Goal: Task Accomplishment & Management: Use online tool/utility

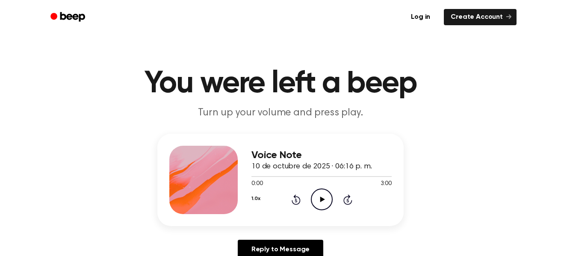
click at [324, 199] on icon "Play Audio" at bounding box center [322, 200] width 22 height 22
click at [327, 199] on icon "Pause Audio" at bounding box center [322, 200] width 22 height 22
click at [327, 199] on icon "Play Audio" at bounding box center [322, 200] width 22 height 22
click at [369, 28] on div "Log in Create Account" at bounding box center [281, 17] width 472 height 34
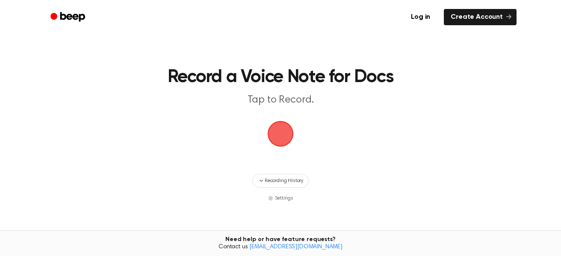
click at [280, 132] on span "button" at bounding box center [281, 134] width 24 height 24
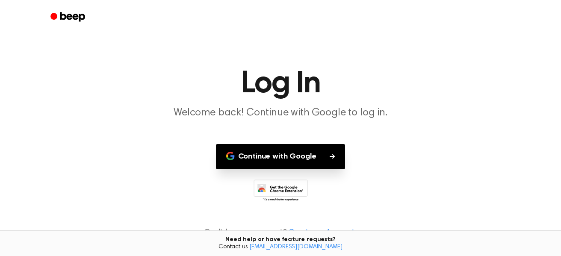
click at [293, 164] on button "Continue with Google" at bounding box center [281, 156] width 130 height 25
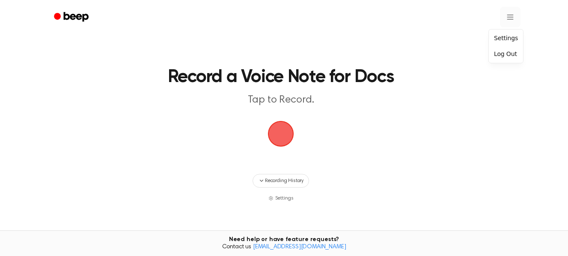
click at [504, 14] on html "Record a Voice Note for Docs Tap to Record. Recording History Settings Tired of…" at bounding box center [284, 169] width 568 height 338
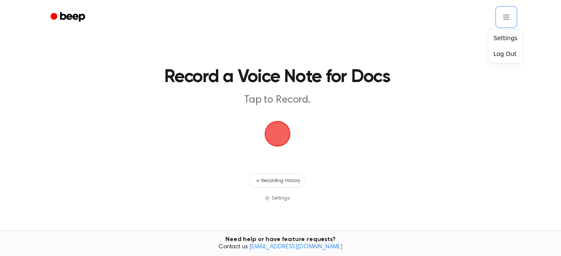
click at [282, 131] on html "Record a Voice Note for Docs Tap to Record. Recording History Settings Tired of…" at bounding box center [280, 169] width 561 height 338
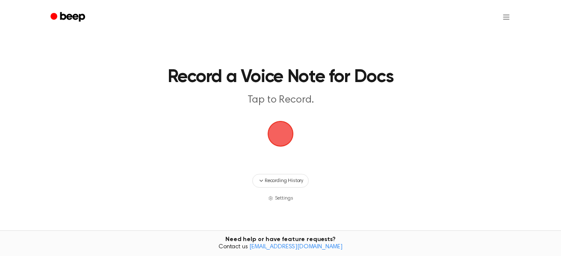
drag, startPoint x: 284, startPoint y: 140, endPoint x: 280, endPoint y: 138, distance: 4.8
click at [280, 138] on span "button" at bounding box center [281, 134] width 24 height 24
click at [280, 138] on span "button" at bounding box center [281, 134] width 28 height 28
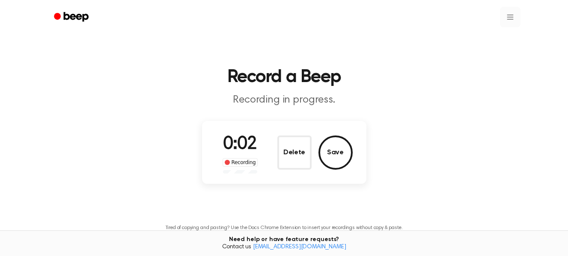
click at [507, 16] on html "Record a Beep Recording in progress. 0:02 Recording Delete Save Tired of copyin…" at bounding box center [284, 160] width 568 height 320
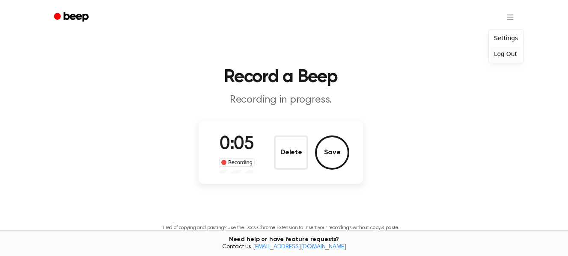
click at [505, 55] on div "Log Out" at bounding box center [505, 54] width 31 height 14
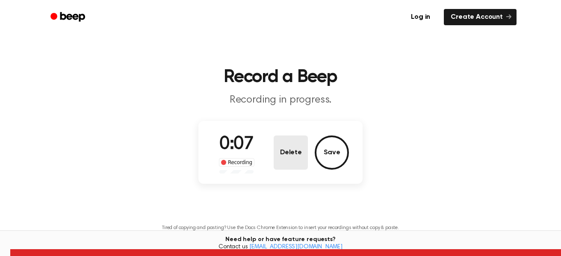
click at [300, 153] on button "Delete" at bounding box center [291, 153] width 34 height 34
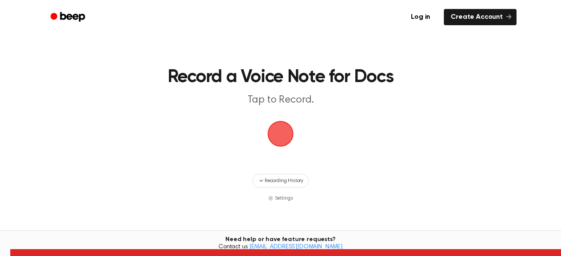
click at [282, 136] on span "button" at bounding box center [281, 134] width 24 height 24
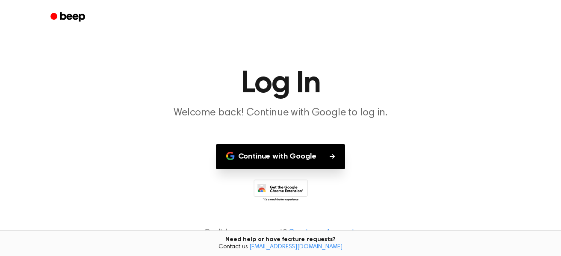
click at [280, 163] on button "Continue with Google" at bounding box center [281, 156] width 130 height 25
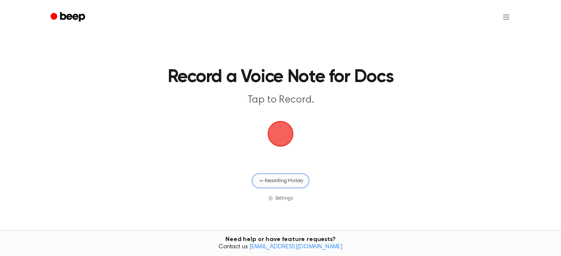
click at [283, 184] on span "Recording History" at bounding box center [284, 181] width 39 height 8
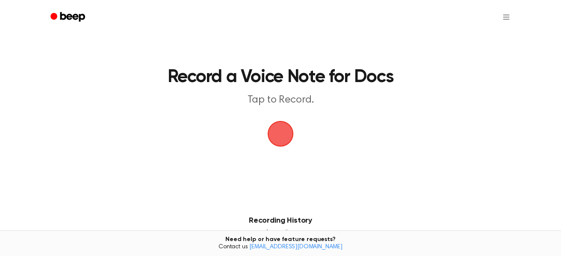
click at [276, 138] on span "button" at bounding box center [281, 134] width 24 height 24
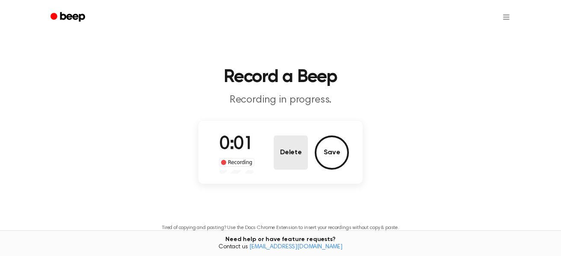
click at [291, 155] on button "Delete" at bounding box center [291, 153] width 34 height 34
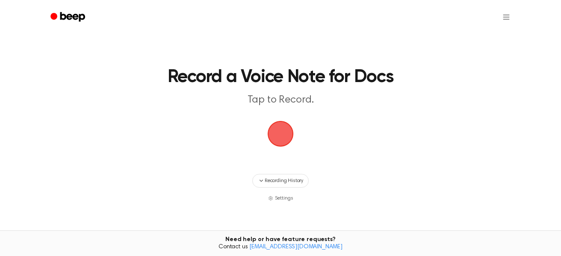
click at [284, 143] on span "button" at bounding box center [281, 134] width 24 height 24
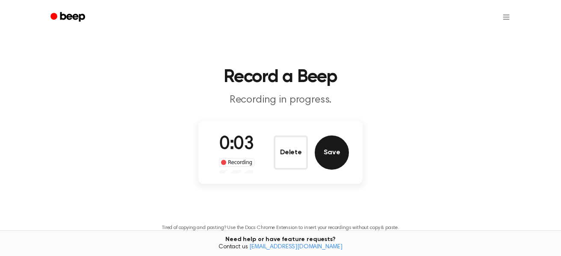
click at [339, 158] on button "Save" at bounding box center [332, 153] width 34 height 34
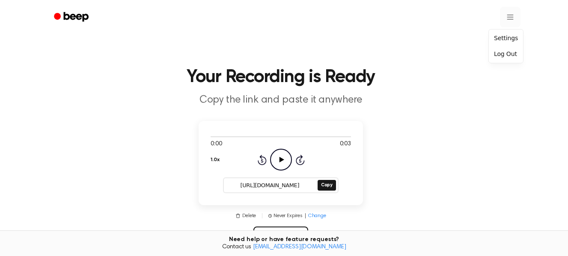
click at [507, 15] on html "Your Recording is Ready Copy the link and paste it anywhere 0:00 0:03 1.0x Rewi…" at bounding box center [284, 223] width 568 height 446
click at [506, 57] on div "Log Out" at bounding box center [505, 54] width 31 height 14
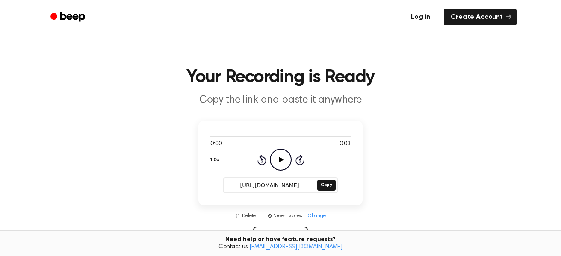
click at [426, 23] on link "Log in" at bounding box center [421, 17] width 36 height 20
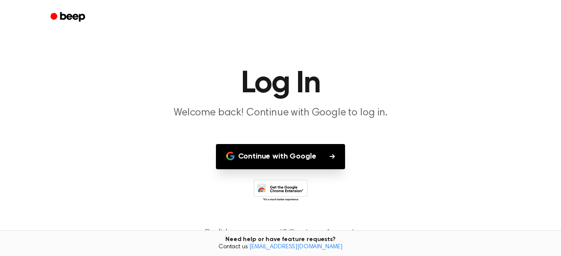
click at [284, 157] on button "Continue with Google" at bounding box center [281, 156] width 130 height 25
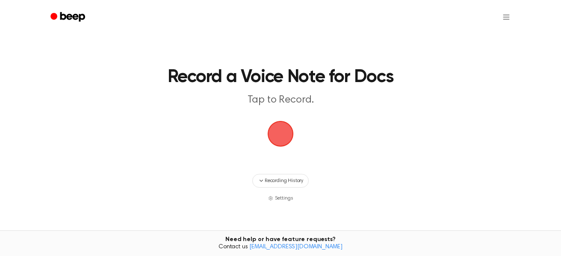
click at [282, 132] on span "button" at bounding box center [281, 134] width 24 height 24
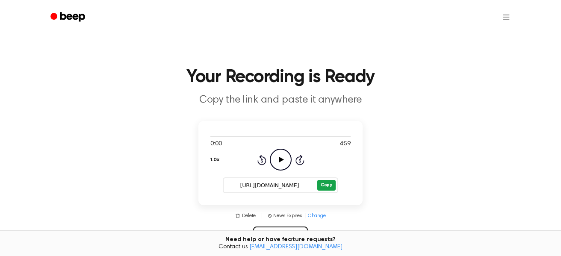
click at [323, 185] on button "Copy" at bounding box center [327, 185] width 18 height 11
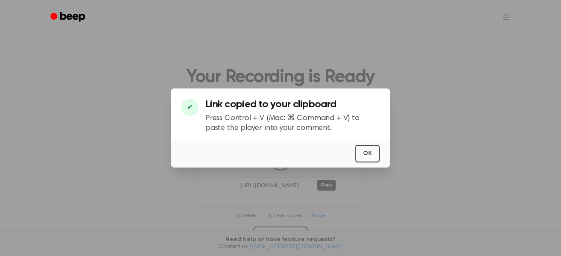
drag, startPoint x: 421, startPoint y: 183, endPoint x: 459, endPoint y: 152, distance: 48.7
click at [459, 152] on div at bounding box center [280, 128] width 561 height 256
drag, startPoint x: 364, startPoint y: 153, endPoint x: 359, endPoint y: 152, distance: 4.8
click at [359, 152] on button "OK" at bounding box center [368, 154] width 24 height 18
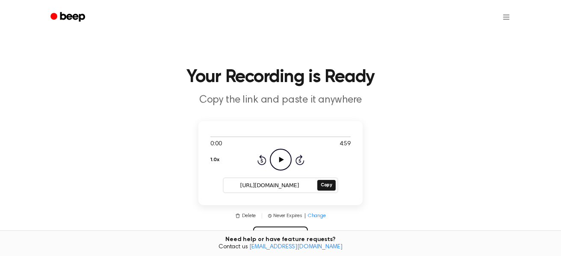
drag, startPoint x: 236, startPoint y: 184, endPoint x: 291, endPoint y: 189, distance: 55.1
drag, startPoint x: 291, startPoint y: 189, endPoint x: 261, endPoint y: 196, distance: 29.9
click at [261, 196] on div "0:00 4:59 1.0x Rewind 5 seconds Play Audio Skip 5 seconds https://beep.audio/uP…" at bounding box center [281, 163] width 164 height 84
drag, startPoint x: 237, startPoint y: 185, endPoint x: 303, endPoint y: 186, distance: 65.5
drag, startPoint x: 303, startPoint y: 186, endPoint x: 288, endPoint y: 192, distance: 16.0
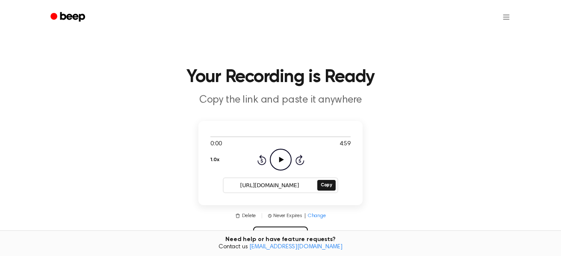
click at [288, 192] on div "https://beep.audio/uPIHxzx Copy" at bounding box center [281, 186] width 116 height 16
drag, startPoint x: 303, startPoint y: 184, endPoint x: 232, endPoint y: 183, distance: 70.2
click at [232, 183] on input "https://beep.audio/uPIHxzx" at bounding box center [270, 186] width 92 height 12
click at [325, 186] on button "Copy" at bounding box center [327, 185] width 18 height 11
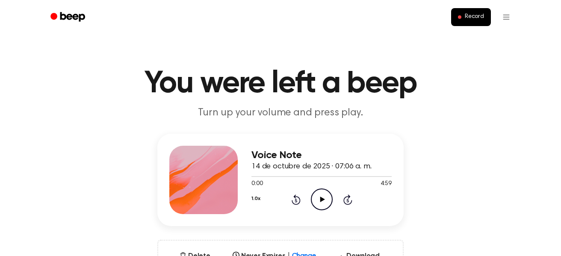
click at [323, 200] on icon at bounding box center [322, 200] width 5 height 6
click at [365, 177] on div at bounding box center [322, 176] width 140 height 7
click at [377, 178] on div at bounding box center [322, 176] width 140 height 7
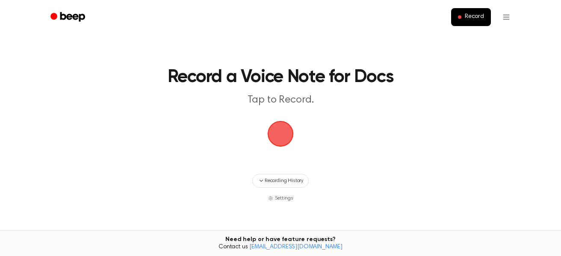
click at [279, 135] on span "button" at bounding box center [281, 134] width 24 height 24
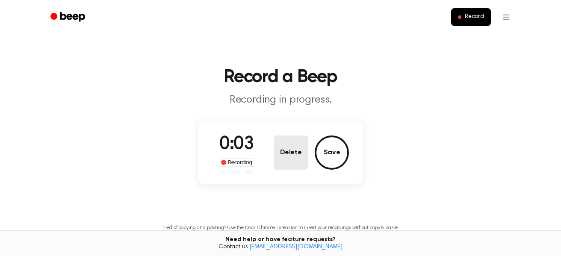
click at [294, 153] on button "Delete" at bounding box center [291, 153] width 34 height 34
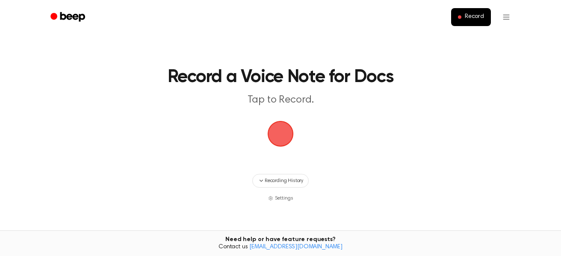
click at [281, 136] on span "button" at bounding box center [281, 134] width 26 height 26
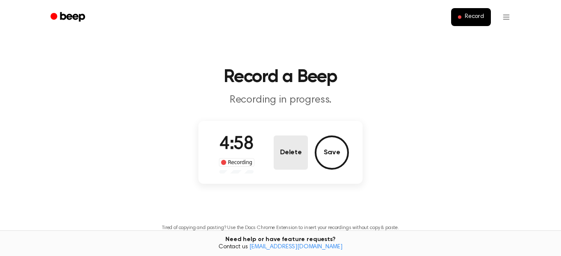
click at [294, 150] on button "Delete" at bounding box center [291, 153] width 34 height 34
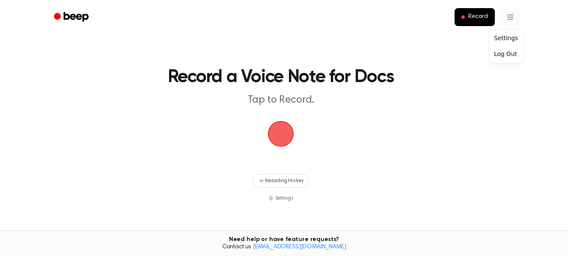
click at [506, 16] on html "Record Record a Voice Note for Docs Tap to Record. Recording History Settings T…" at bounding box center [284, 169] width 568 height 338
click at [504, 39] on div "Settings" at bounding box center [505, 38] width 31 height 14
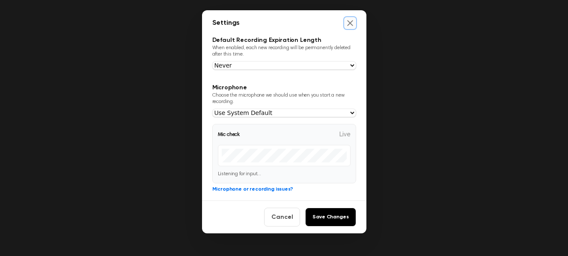
click at [352, 27] on icon "Close settings" at bounding box center [350, 23] width 9 height 9
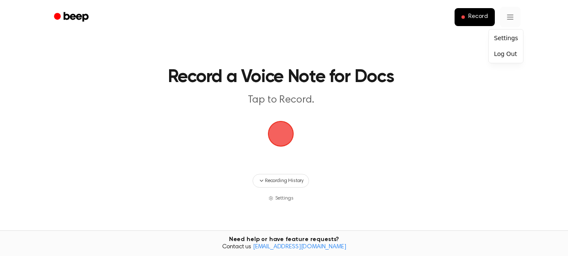
click at [507, 16] on html "Record Record a Voice Note for Docs Tap to Record. Recording History Settings T…" at bounding box center [284, 169] width 568 height 338
click at [509, 56] on div "Log Out" at bounding box center [505, 54] width 31 height 14
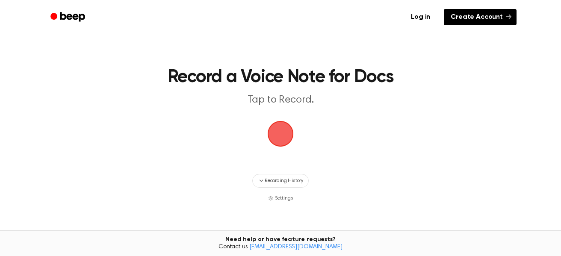
click at [477, 21] on link "Create Account" at bounding box center [480, 17] width 73 height 16
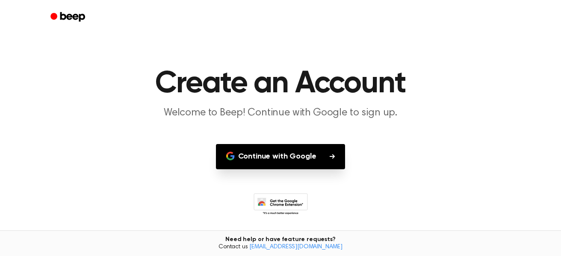
click at [322, 161] on button "Continue with Google" at bounding box center [281, 156] width 130 height 25
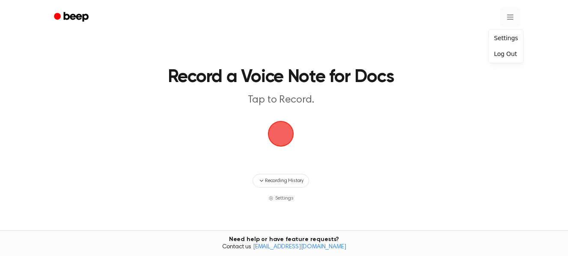
click at [505, 15] on html "Record a Voice Note for Docs Tap to Record. Recording History Settings Tired of…" at bounding box center [284, 169] width 568 height 338
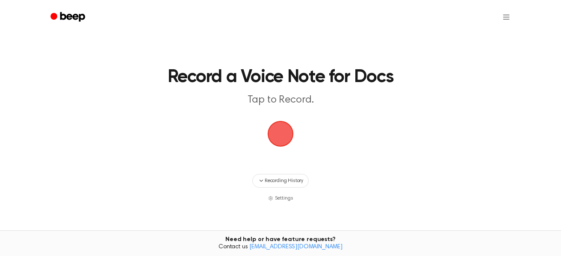
drag, startPoint x: 511, startPoint y: 19, endPoint x: 522, endPoint y: 30, distance: 15.1
click at [522, 30] on div at bounding box center [280, 17] width 493 height 34
drag, startPoint x: 507, startPoint y: 17, endPoint x: 531, endPoint y: 47, distance: 39.0
click at [531, 47] on main "Record a Voice Note for Docs Tap to Record. Recording History Settings Tired of…" at bounding box center [280, 148] width 561 height 297
click at [291, 179] on span "Recording History" at bounding box center [284, 181] width 39 height 8
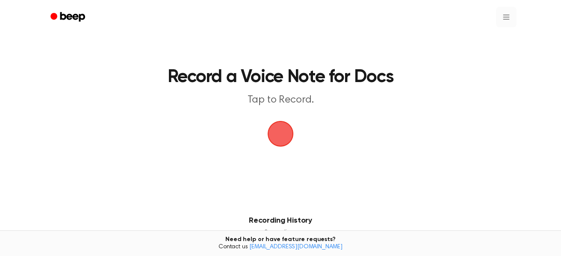
click at [505, 16] on html "Record a Voice Note for Docs Tap to Record. Recording History 3 recording s Dat…" at bounding box center [280, 236] width 561 height 472
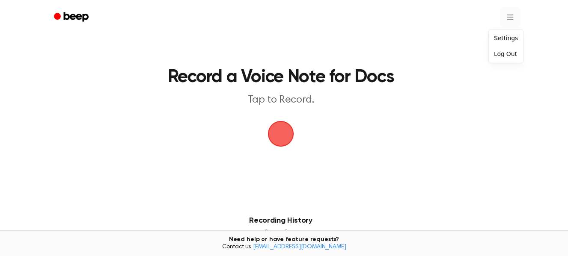
click at [505, 16] on html "Record a Voice Note for Docs Tap to Record. Recording History 3 recording s Dat…" at bounding box center [284, 236] width 568 height 472
click at [503, 58] on div "Log Out" at bounding box center [505, 54] width 31 height 14
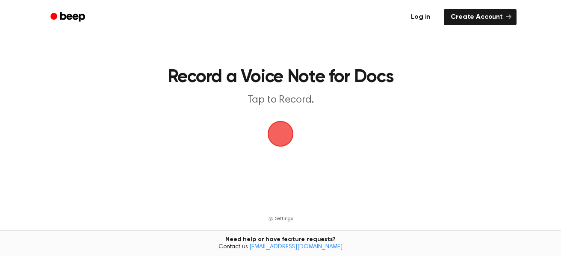
click at [431, 16] on link "Log in" at bounding box center [421, 17] width 36 height 20
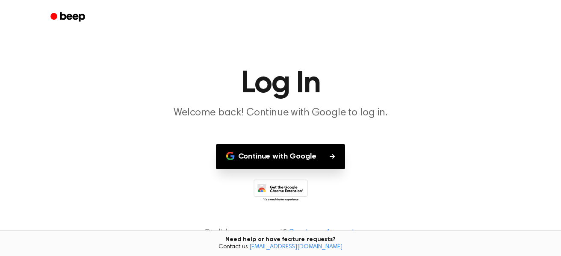
click at [271, 162] on button "Continue with Google" at bounding box center [281, 156] width 130 height 25
click at [326, 158] on button "Continue with Google" at bounding box center [281, 156] width 130 height 25
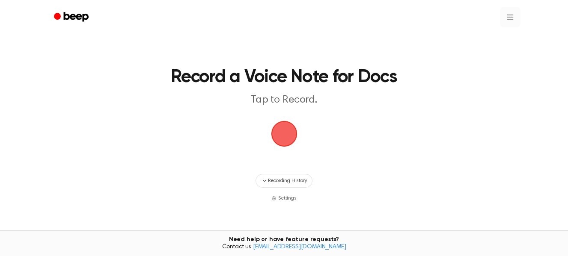
click at [506, 15] on html "Record a Voice Note for Docs Tap to Record. Recording History Settings Tired of…" at bounding box center [284, 169] width 568 height 338
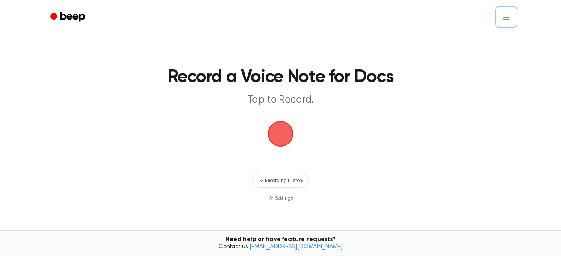
click at [506, 15] on html "Record a Voice Note for Docs Tap to Record. Recording History Settings Tired of…" at bounding box center [280, 169] width 561 height 338
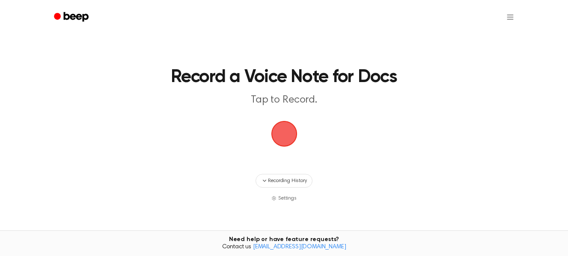
click at [506, 15] on html "Record a Voice Note for Docs Tap to Record. Recording History Settings Tired of…" at bounding box center [284, 169] width 568 height 338
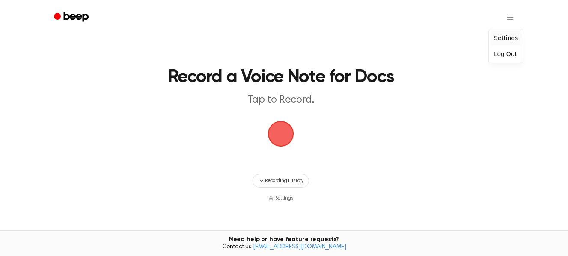
click at [506, 39] on div "Settings" at bounding box center [505, 38] width 31 height 14
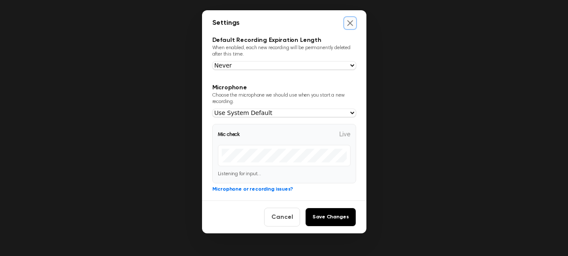
click at [347, 24] on icon "Close settings" at bounding box center [350, 23] width 9 height 9
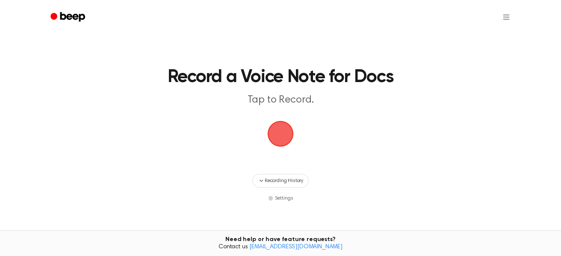
click at [283, 133] on span "button" at bounding box center [281, 134] width 24 height 24
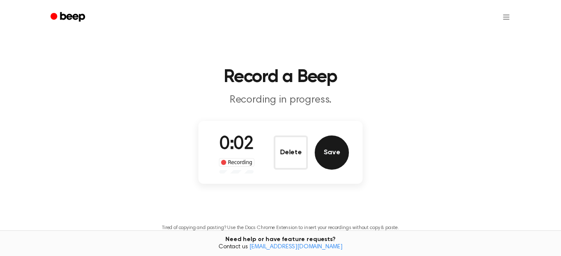
click at [329, 161] on button "Save" at bounding box center [332, 153] width 34 height 34
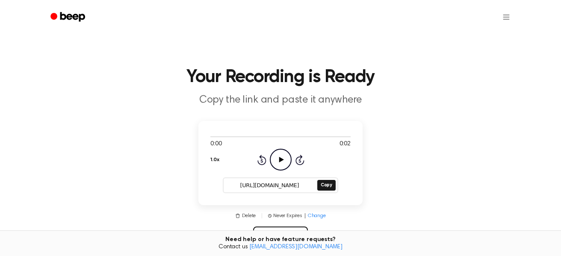
click at [281, 157] on icon "Play Audio" at bounding box center [281, 160] width 22 height 22
drag, startPoint x: 281, startPoint y: 156, endPoint x: 528, endPoint y: 167, distance: 247.1
click at [528, 167] on main "Your Recording is Ready Copy the link and paste it anywhere 0:01 0:02 1.0x Rewi…" at bounding box center [280, 202] width 561 height 405
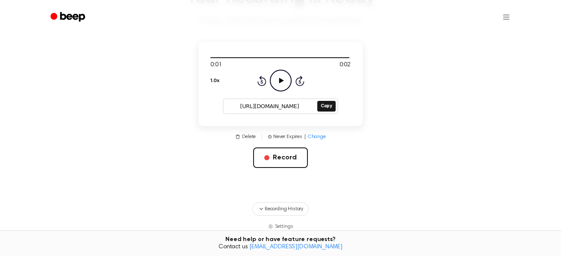
scroll to position [86, 0]
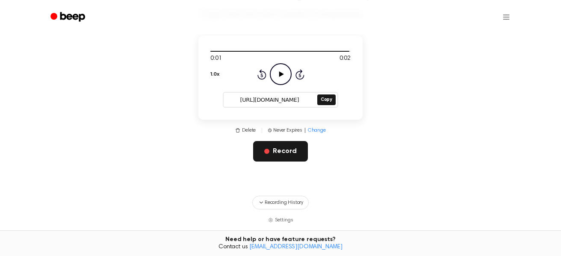
drag, startPoint x: 291, startPoint y: 156, endPoint x: 281, endPoint y: 155, distance: 9.9
click at [281, 155] on button "Record" at bounding box center [280, 151] width 54 height 21
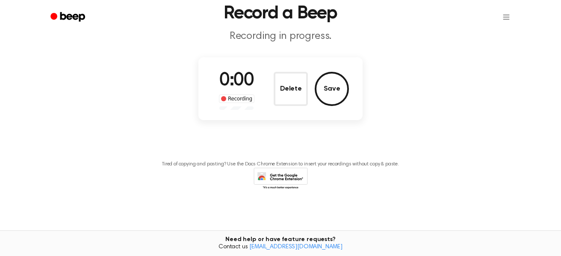
scroll to position [0, 0]
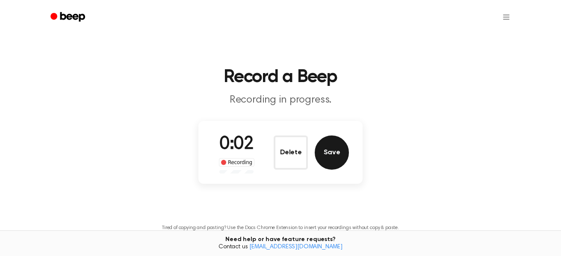
click at [331, 153] on button "Save" at bounding box center [332, 153] width 34 height 34
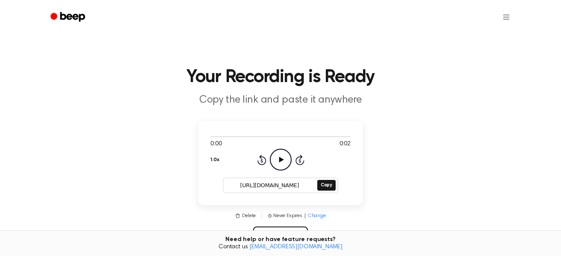
click at [463, 158] on main "Your Recording is Ready Copy the link and paste it anywhere 0:00 0:02 1.0x Rewi…" at bounding box center [280, 202] width 561 height 405
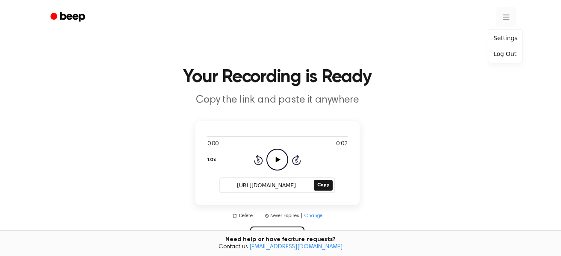
click at [506, 15] on html "Your Recording is Ready Copy the link and paste it anywhere 0:00 0:02 1.0x Rewi…" at bounding box center [280, 223] width 561 height 446
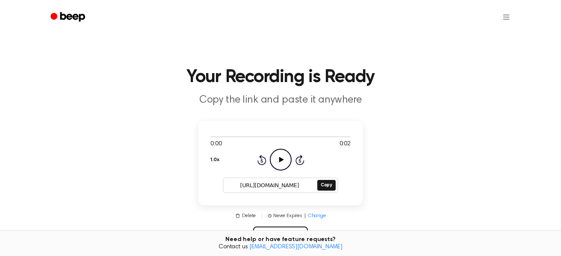
drag, startPoint x: 506, startPoint y: 16, endPoint x: 517, endPoint y: 34, distance: 21.3
click at [517, 34] on main "Your Recording is Ready Copy the link and paste it anywhere 0:00 0:02 1.0x Rewi…" at bounding box center [280, 202] width 561 height 405
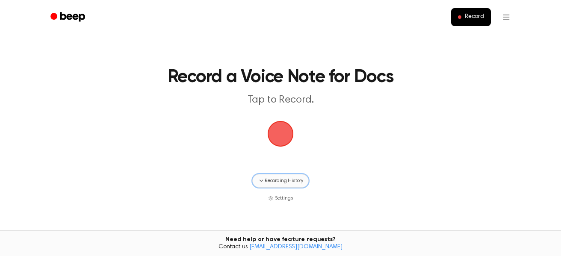
click at [281, 181] on span "Recording History" at bounding box center [284, 181] width 39 height 8
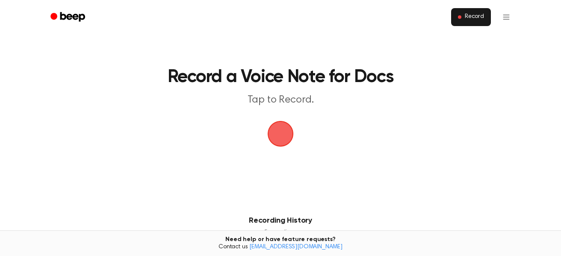
click at [482, 17] on span "Record" at bounding box center [474, 17] width 19 height 8
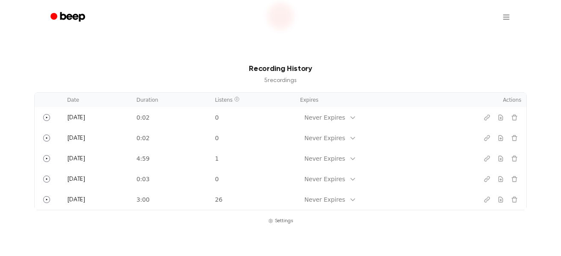
scroll to position [130, 0]
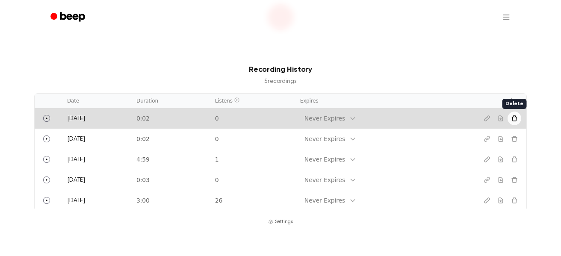
click at [513, 118] on icon "Delete recording" at bounding box center [515, 119] width 6 height 6
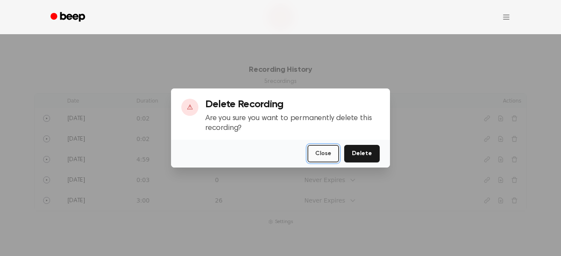
click at [332, 155] on button "Close" at bounding box center [324, 154] width 32 height 18
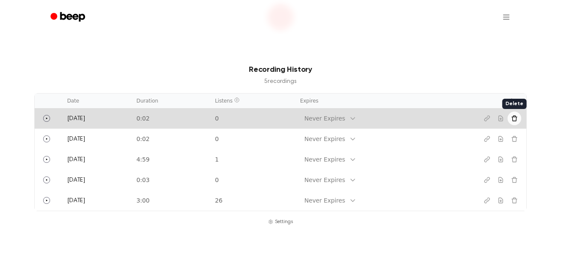
click at [516, 120] on icon "Delete recording" at bounding box center [514, 118] width 7 height 7
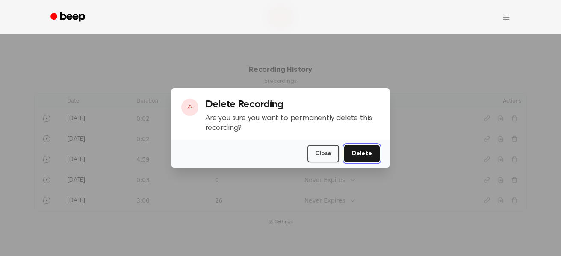
click at [373, 157] on button "Delete" at bounding box center [362, 154] width 36 height 18
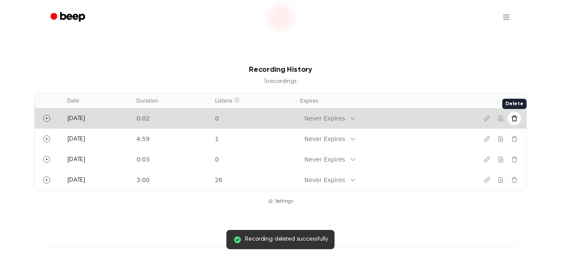
click at [516, 121] on icon "Delete recording" at bounding box center [515, 119] width 6 height 6
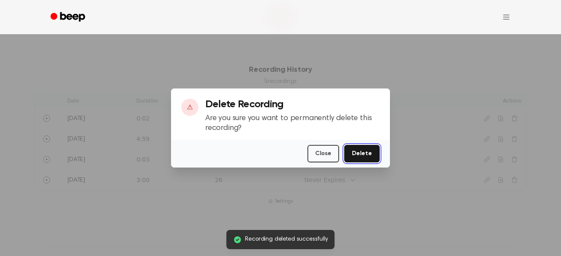
click at [369, 151] on button "Delete" at bounding box center [362, 154] width 36 height 18
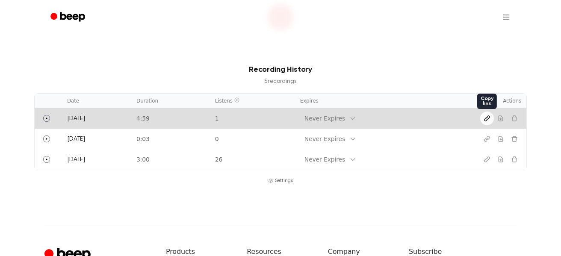
click at [489, 118] on icon "Copy link" at bounding box center [487, 118] width 7 height 7
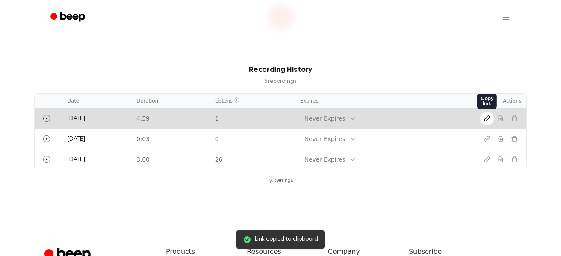
click at [489, 118] on icon "Copy link" at bounding box center [487, 118] width 7 height 7
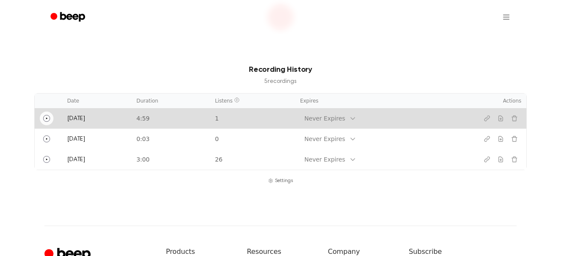
click at [47, 118] on icon "Play" at bounding box center [46, 118] width 7 height 7
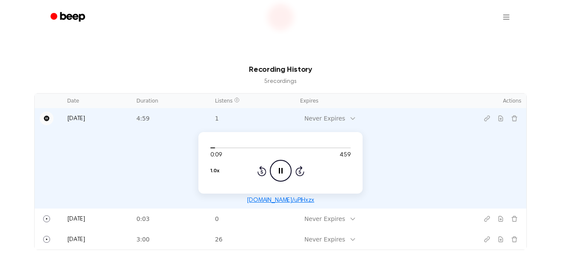
click at [183, 34] on main "Record a Beep Tap to Record. Recording History 5 recording s Date Duration List…" at bounding box center [280, 67] width 561 height 395
click at [45, 120] on icon "Pause" at bounding box center [47, 119] width 6 height 6
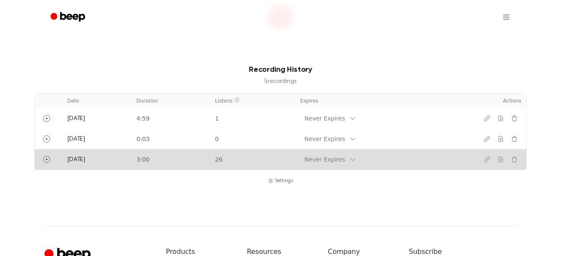
click at [134, 164] on td "3:00" at bounding box center [170, 159] width 79 height 21
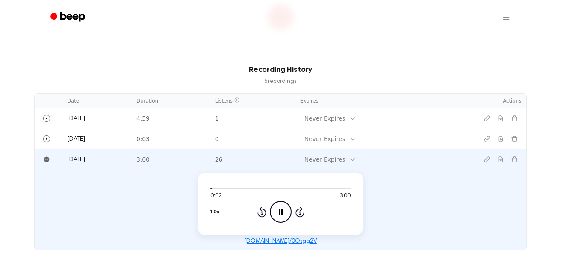
click at [283, 211] on icon "Pause Audio" at bounding box center [281, 212] width 22 height 22
click at [281, 212] on icon at bounding box center [281, 212] width 5 height 6
click at [281, 212] on icon "Pause Audio" at bounding box center [281, 212] width 22 height 22
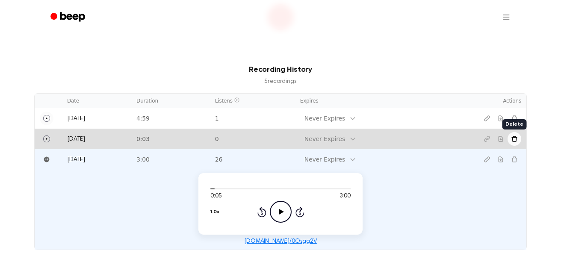
click at [516, 140] on icon "Delete recording" at bounding box center [515, 139] width 6 height 6
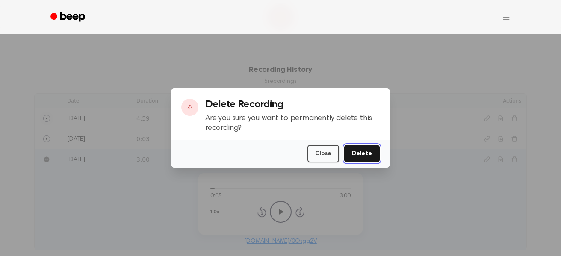
click at [359, 155] on button "Delete" at bounding box center [362, 154] width 36 height 18
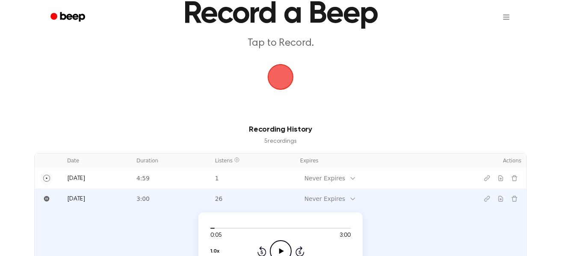
scroll to position [0, 0]
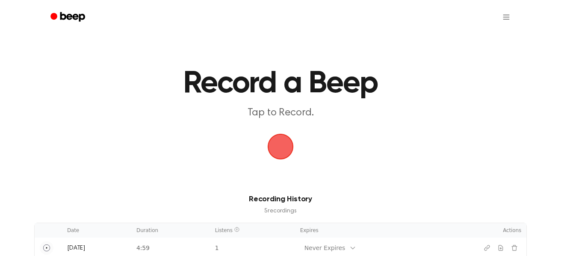
click at [277, 147] on span "button" at bounding box center [281, 147] width 24 height 24
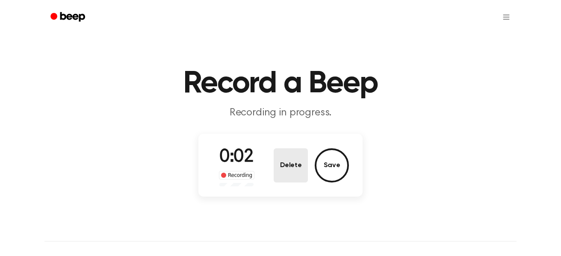
click at [293, 162] on button "Delete" at bounding box center [291, 165] width 34 height 34
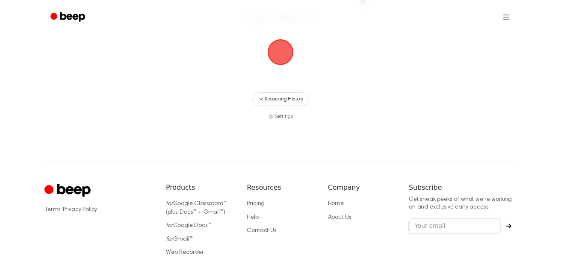
scroll to position [32, 0]
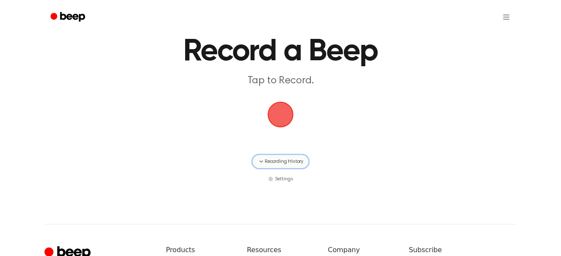
click at [293, 163] on span "Recording History" at bounding box center [284, 162] width 39 height 8
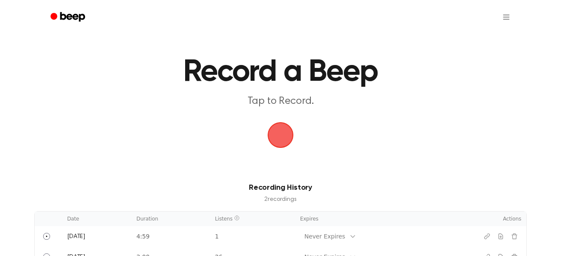
scroll to position [0, 0]
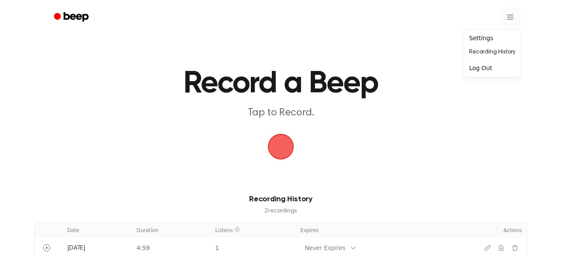
click at [504, 21] on html "Record a Beep Tap to Record. Recording History 2 recording s Date Duration List…" at bounding box center [284, 249] width 568 height 498
click at [487, 42] on div "Settings" at bounding box center [492, 38] width 53 height 14
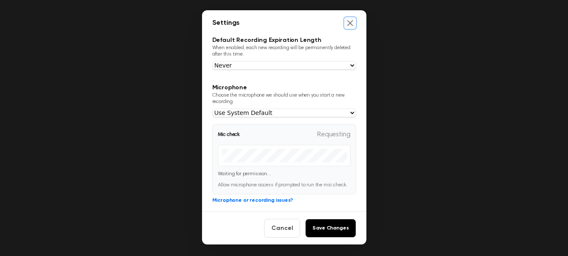
click at [347, 24] on icon "Close settings" at bounding box center [350, 23] width 6 height 6
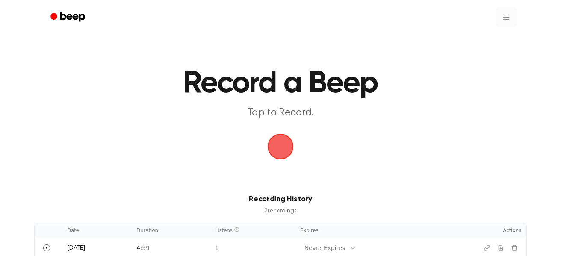
click at [511, 17] on html "Record a Beep Tap to Record. Recording History 2 recording s Date Duration List…" at bounding box center [280, 249] width 561 height 498
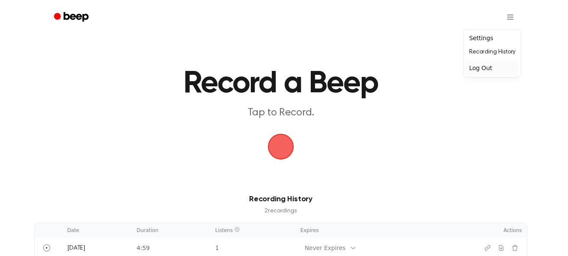
click at [495, 69] on div "Log Out" at bounding box center [492, 68] width 53 height 14
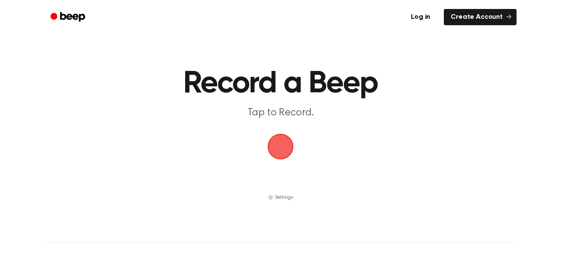
click at [279, 144] on span "button" at bounding box center [281, 147] width 24 height 24
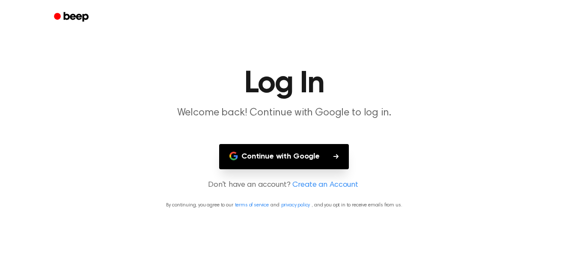
click at [329, 157] on button "Continue with Google" at bounding box center [284, 156] width 130 height 25
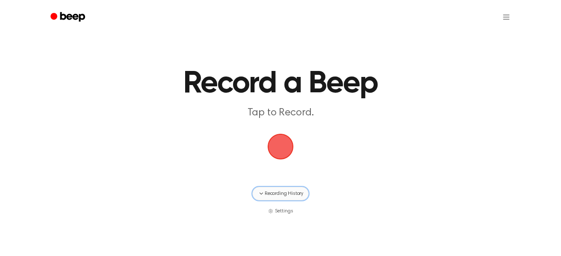
click at [282, 196] on span "Recording History" at bounding box center [284, 194] width 39 height 8
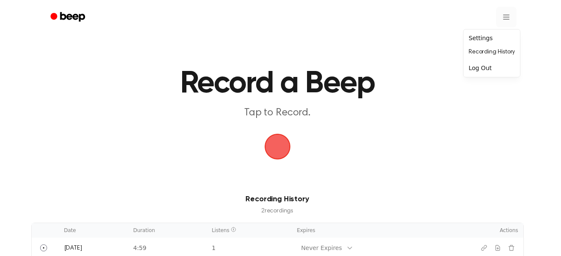
click at [502, 14] on html "Record a Beep Tap to Record. Recording History 2 recording s Date Duration List…" at bounding box center [280, 249] width 561 height 498
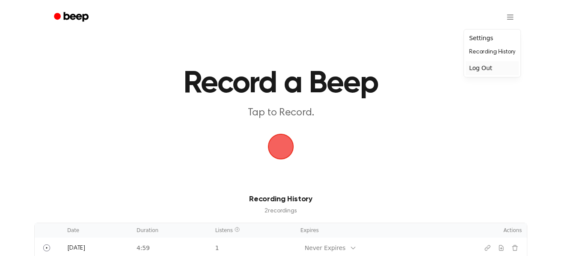
click at [489, 69] on div "Log Out" at bounding box center [492, 68] width 53 height 14
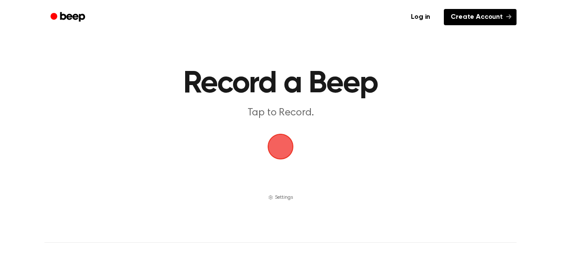
click at [473, 16] on link "Create Account" at bounding box center [480, 17] width 73 height 16
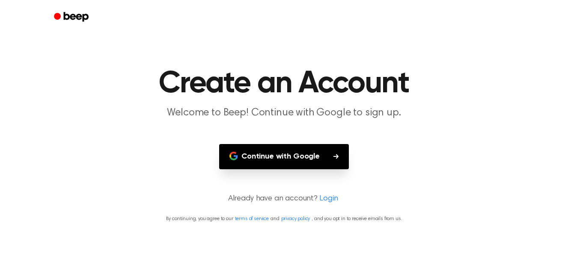
click at [305, 158] on button "Continue with Google" at bounding box center [284, 156] width 130 height 25
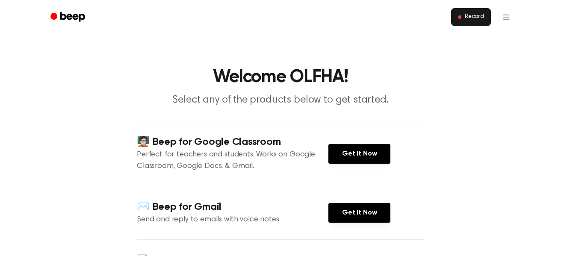
click at [464, 16] on button "Record" at bounding box center [471, 17] width 40 height 18
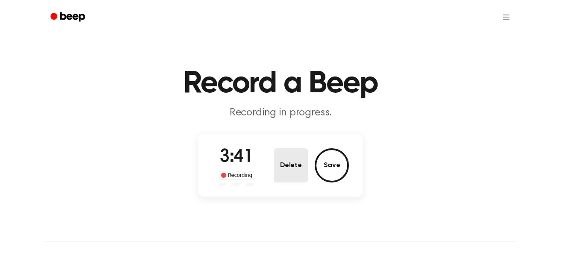
click at [290, 167] on button "Delete" at bounding box center [291, 165] width 34 height 34
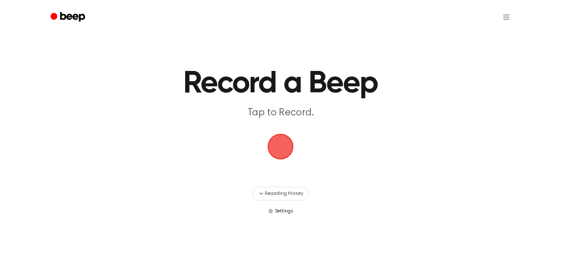
click at [282, 211] on span "Settings" at bounding box center [284, 212] width 18 height 8
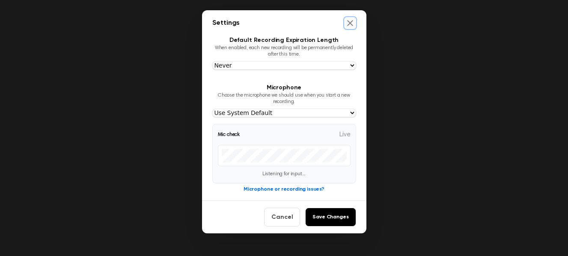
click at [350, 23] on icon "Close settings" at bounding box center [350, 23] width 9 height 9
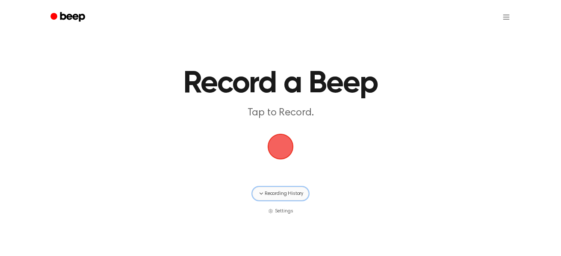
click at [276, 196] on span "Recording History" at bounding box center [284, 194] width 39 height 8
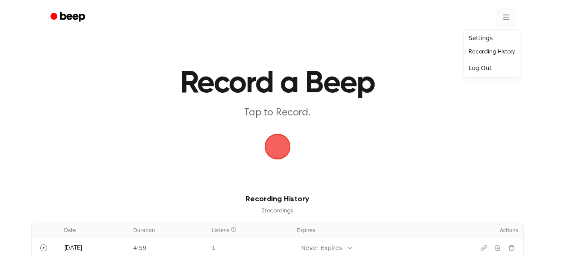
click at [506, 18] on html "Record a Beep Tap to Record. Recording History 2 recording s Date Duration List…" at bounding box center [280, 249] width 561 height 498
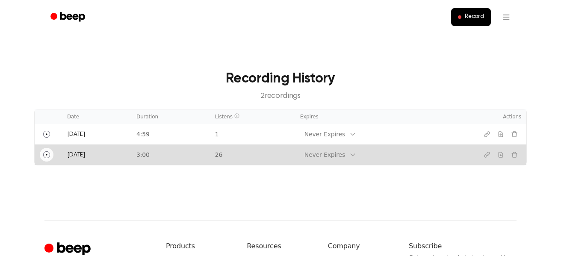
click at [46, 156] on icon "Play" at bounding box center [46, 154] width 7 height 7
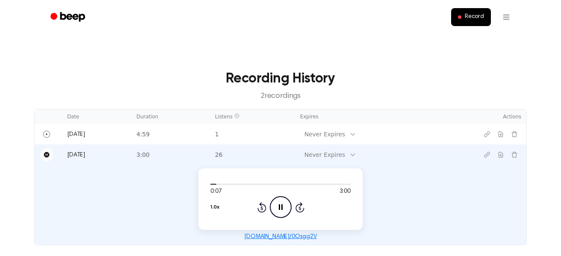
click at [368, 52] on main "Recording History 2 recording s Date Duration Listens Expires Actions [DATE] 4:…" at bounding box center [280, 150] width 561 height 300
click at [280, 209] on icon at bounding box center [281, 208] width 4 height 6
click at [462, 18] on span at bounding box center [459, 16] width 3 height 3
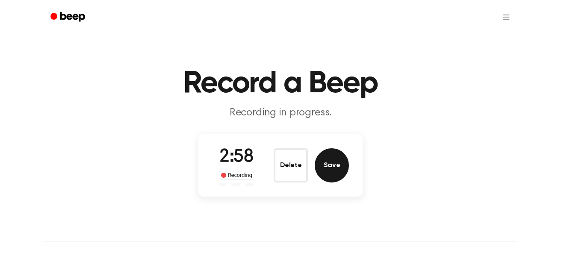
click at [337, 169] on button "Save" at bounding box center [332, 165] width 34 height 34
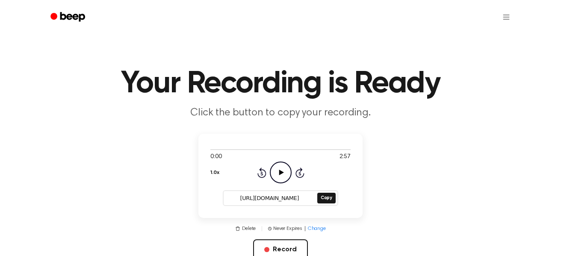
drag, startPoint x: 235, startPoint y: 198, endPoint x: 308, endPoint y: 198, distance: 72.7
click at [308, 198] on input "[URL][DOMAIN_NAME]" at bounding box center [270, 199] width 92 height 12
click at [329, 199] on button "Copy" at bounding box center [327, 198] width 18 height 11
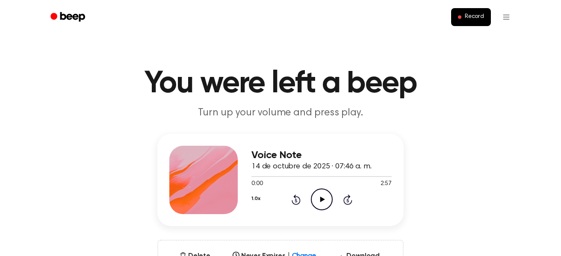
click at [320, 201] on icon "Play Audio" at bounding box center [322, 200] width 22 height 22
click at [398, 233] on div "Voice Note 14 de octubre de 2025 · 07:46 a. m. 0:15 2:57 Your browser does not …" at bounding box center [280, 213] width 541 height 159
click at [322, 199] on icon "Pause Audio" at bounding box center [322, 200] width 22 height 22
